Goal: Find specific page/section: Find specific page/section

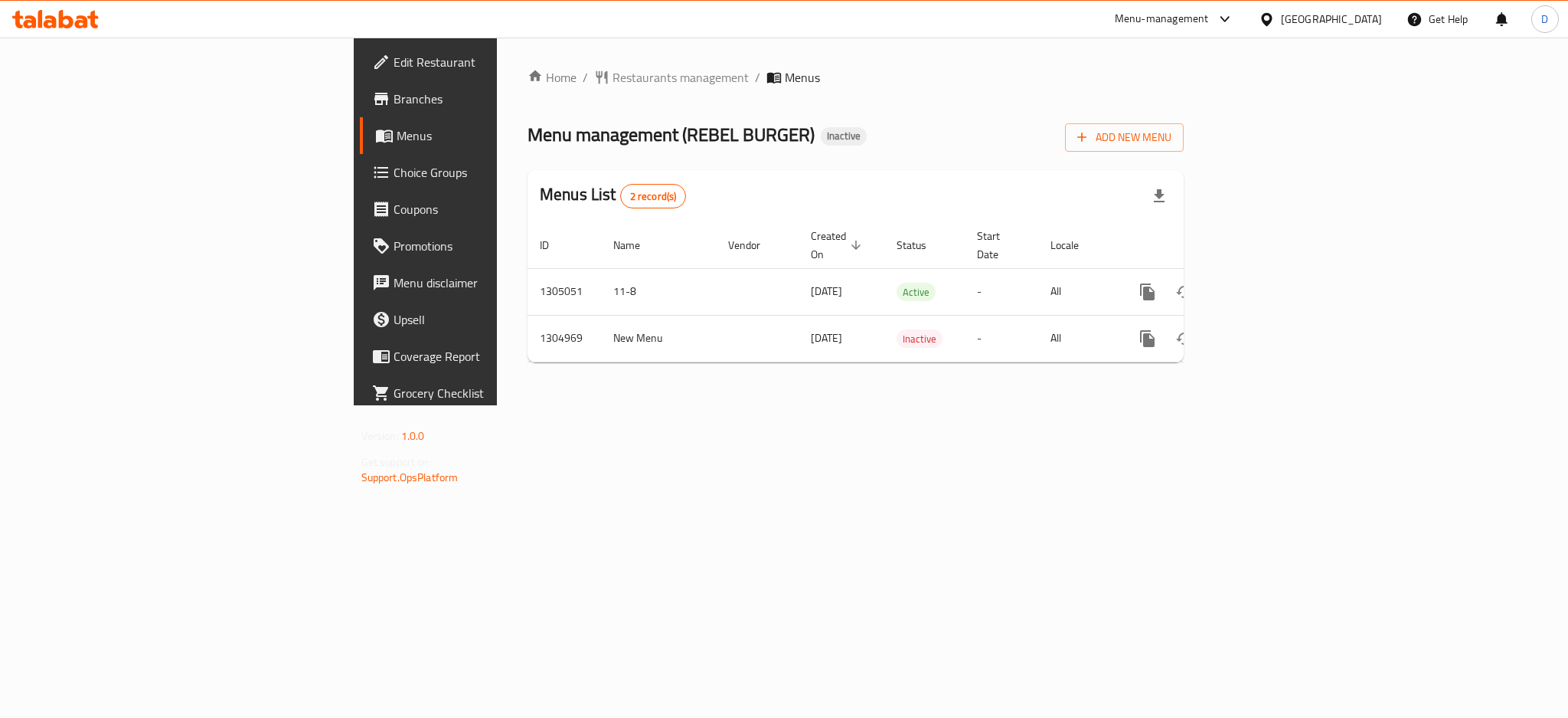
click at [1305, 19] on div "[GEOGRAPHIC_DATA]" at bounding box center [1331, 18] width 101 height 16
click at [1198, 158] on div "[GEOGRAPHIC_DATA]" at bounding box center [1268, 158] width 230 height 35
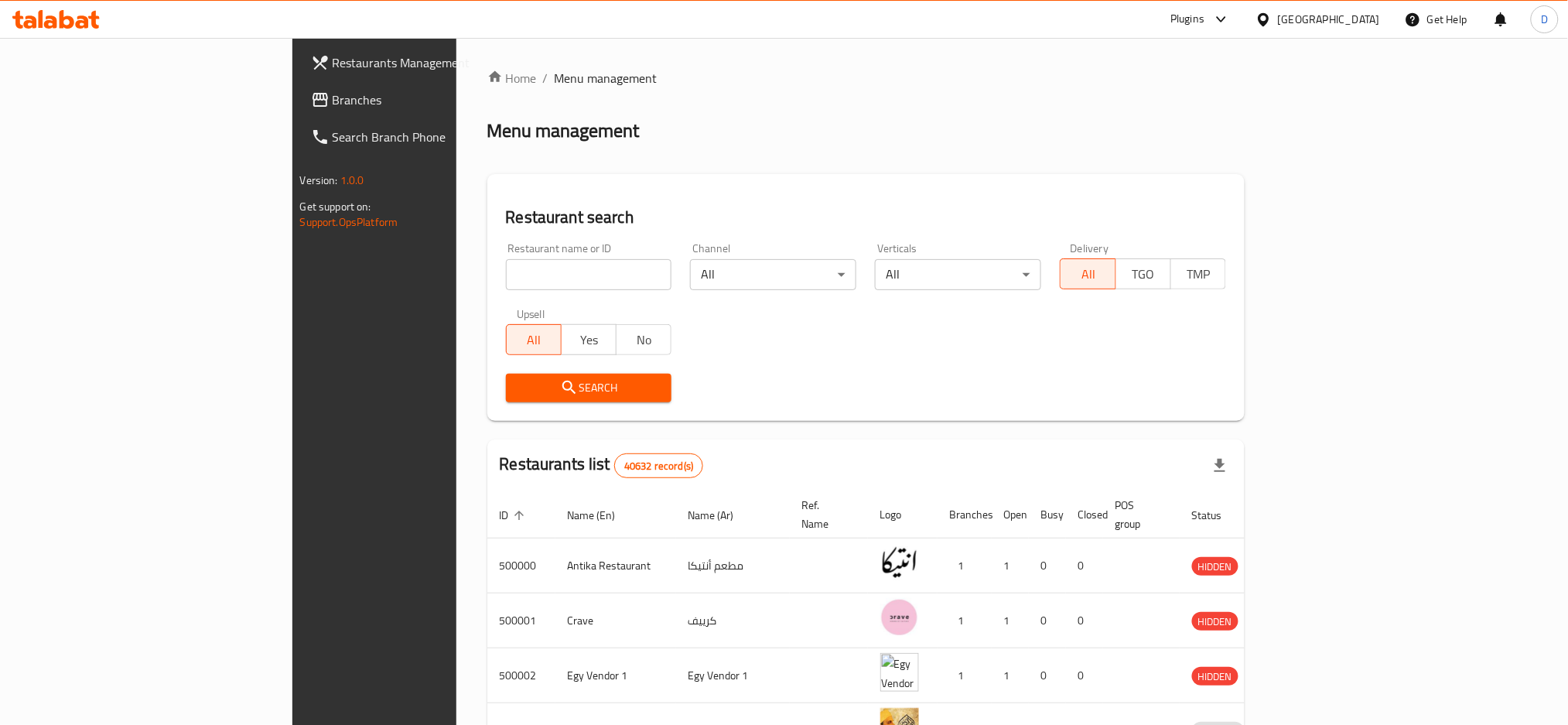
click at [1204, 23] on div "Plugins" at bounding box center [1186, 19] width 34 height 19
click at [1137, 285] on div "Restaurant-Management" at bounding box center [1147, 283] width 121 height 17
